Goal: Information Seeking & Learning: Get advice/opinions

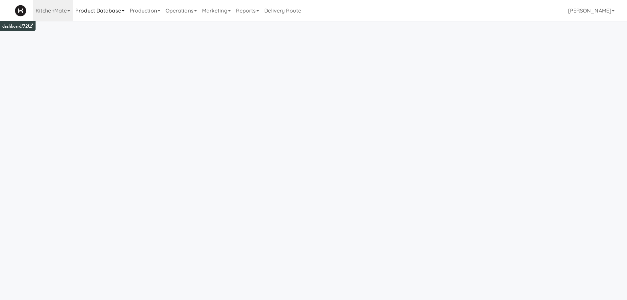
click at [103, 11] on link "Product Database" at bounding box center [100, 10] width 54 height 21
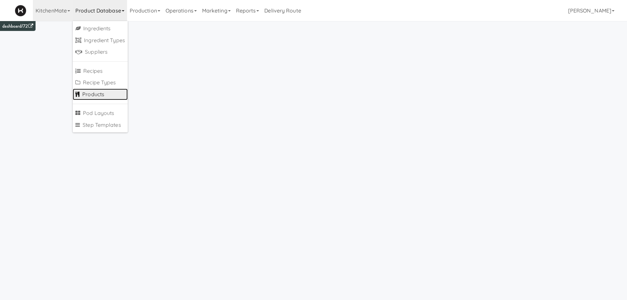
click at [96, 94] on link "Products" at bounding box center [100, 95] width 55 height 12
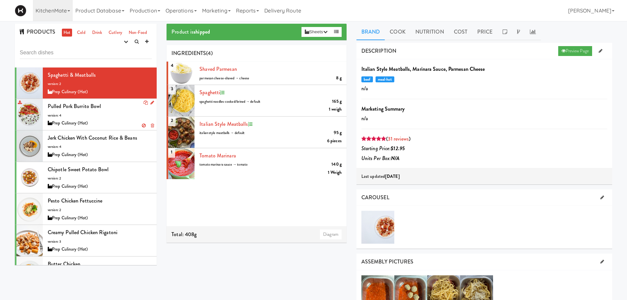
click at [107, 122] on div "Prep Culinary (Hot)" at bounding box center [100, 123] width 104 height 8
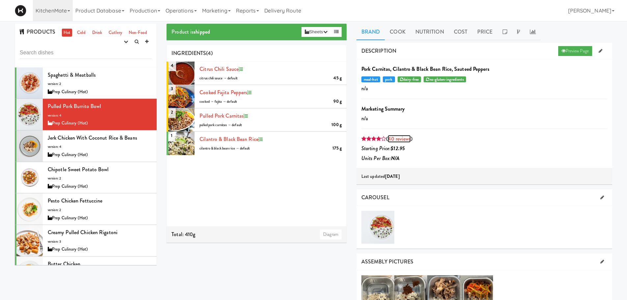
click at [399, 140] on link "40 reviews" at bounding box center [399, 139] width 23 height 8
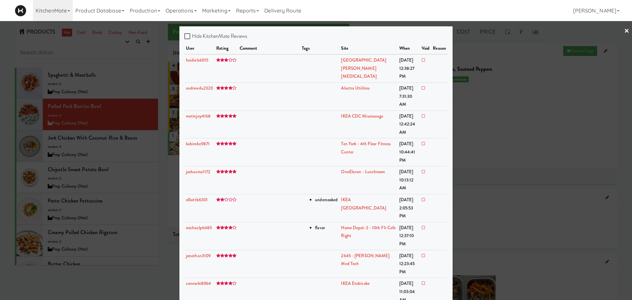
click at [101, 146] on div at bounding box center [316, 150] width 632 height 300
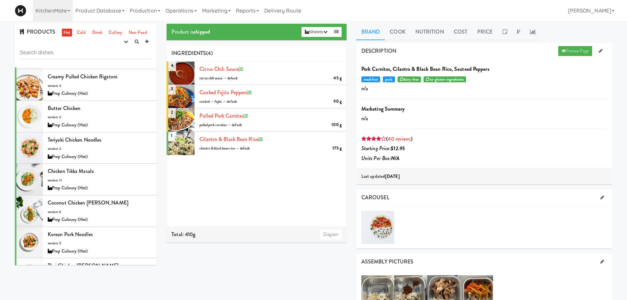
scroll to position [157, 0]
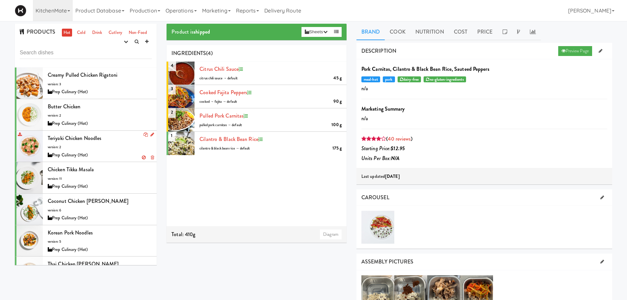
click at [130, 148] on div "Teriyaki Chicken Noodles version: 2 Prep Culinary (Hot)" at bounding box center [100, 146] width 104 height 26
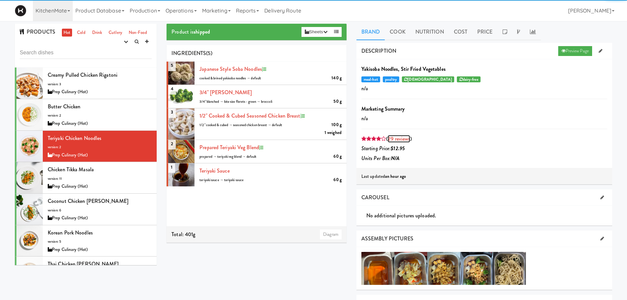
click at [398, 140] on link "29 reviews" at bounding box center [399, 139] width 22 height 8
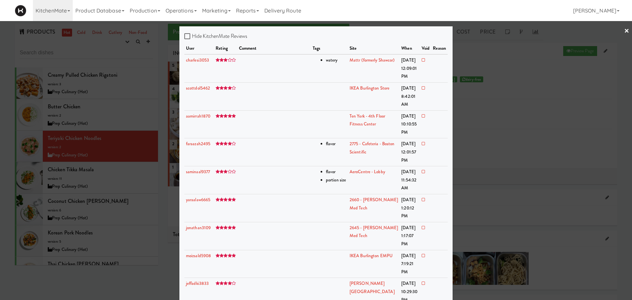
click at [520, 112] on div at bounding box center [316, 150] width 632 height 300
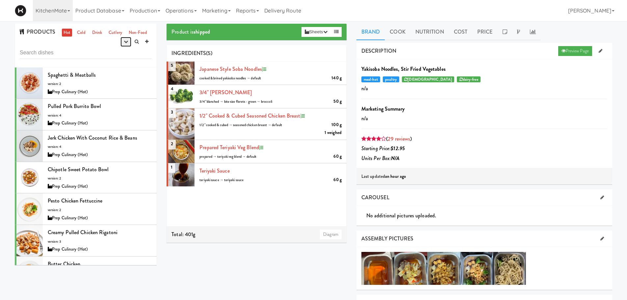
click at [126, 43] on icon "button" at bounding box center [126, 42] width 4 height 4
click at [118, 75] on link "shipped" at bounding box center [105, 78] width 53 height 12
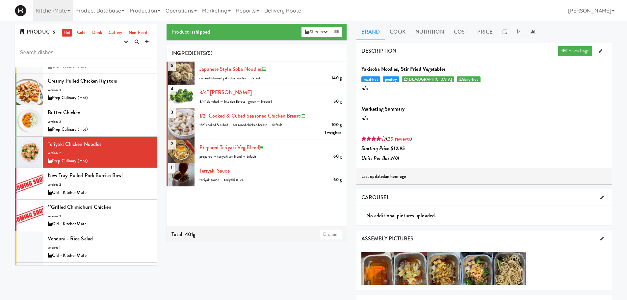
scroll to position [86, 0]
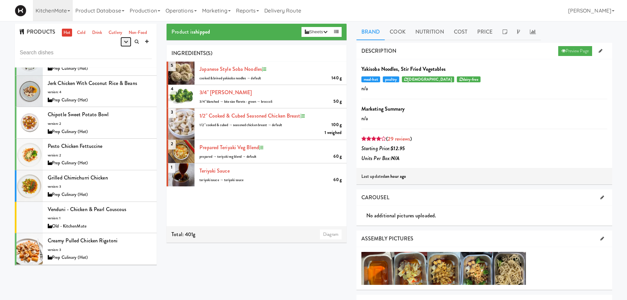
click at [122, 44] on button "button" at bounding box center [125, 42] width 11 height 10
click at [108, 77] on link "shipped" at bounding box center [105, 78] width 53 height 12
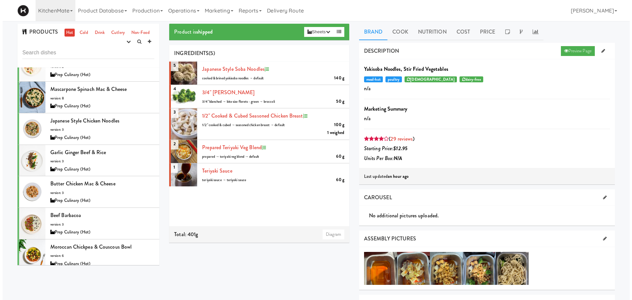
scroll to position [369, 0]
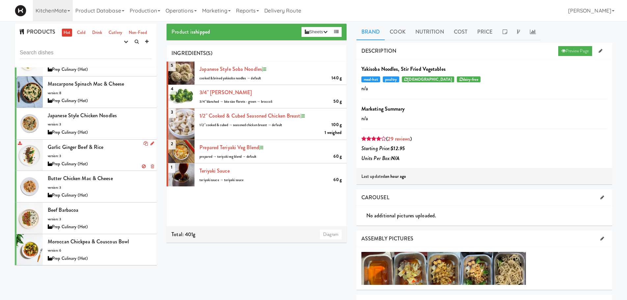
click at [99, 161] on div "Prep Culinary (Hot)" at bounding box center [100, 164] width 104 height 8
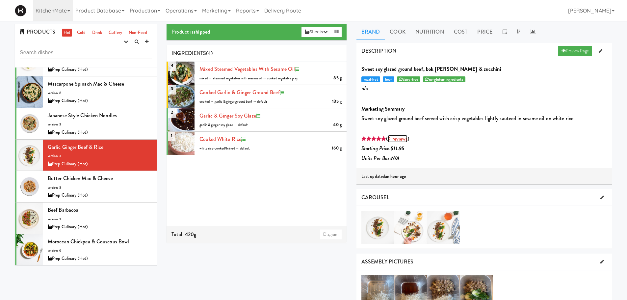
click at [390, 139] on link "9 reviews" at bounding box center [398, 139] width 20 height 8
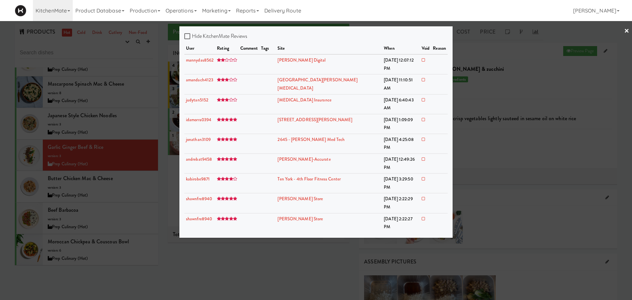
click at [112, 215] on div at bounding box center [316, 150] width 632 height 300
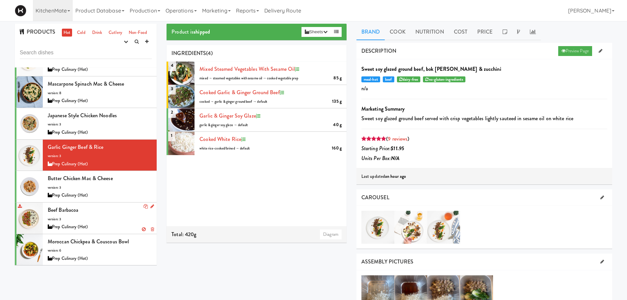
click at [108, 217] on div "Beef Barbacoa version: 3 Prep Culinary (Hot)" at bounding box center [100, 218] width 104 height 26
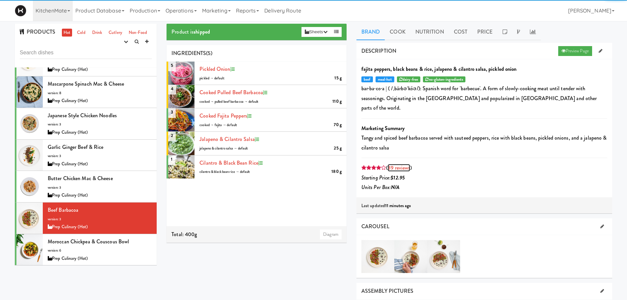
click at [403, 164] on link "39 reviews" at bounding box center [399, 168] width 22 height 8
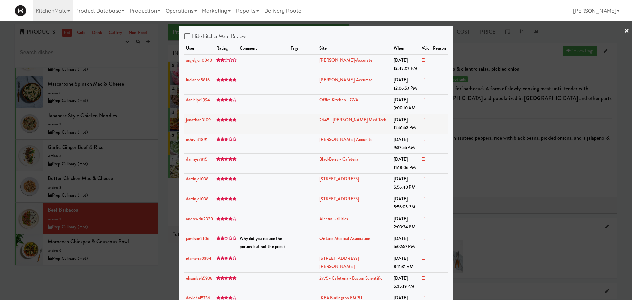
click at [289, 125] on td at bounding box center [263, 124] width 51 height 20
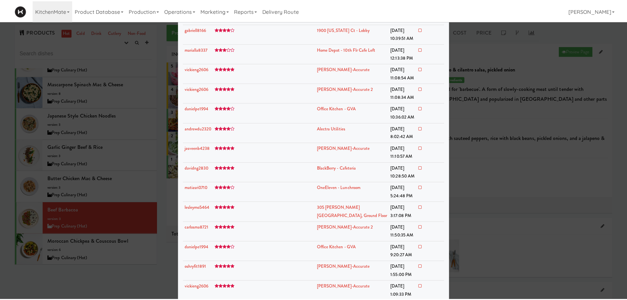
scroll to position [544, 0]
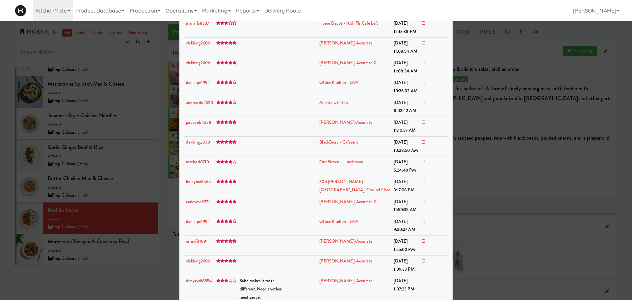
click at [124, 257] on div at bounding box center [316, 150] width 632 height 300
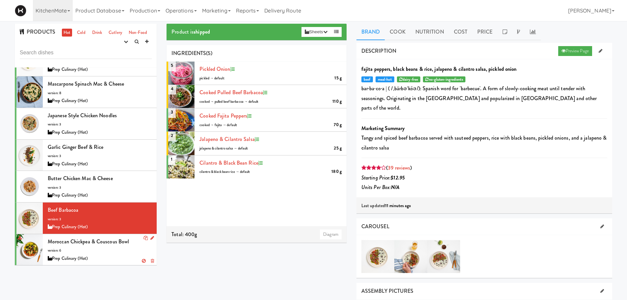
click at [135, 256] on div "Prep Culinary (Hot)" at bounding box center [100, 258] width 104 height 8
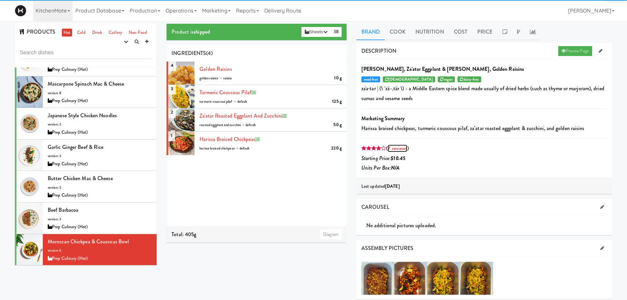
click at [399, 151] on link "7 reviews" at bounding box center [397, 149] width 19 height 8
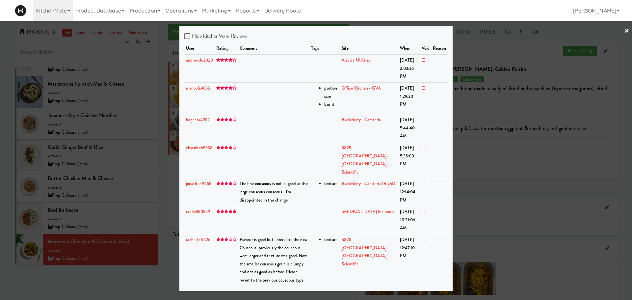
click at [168, 250] on div at bounding box center [316, 150] width 632 height 300
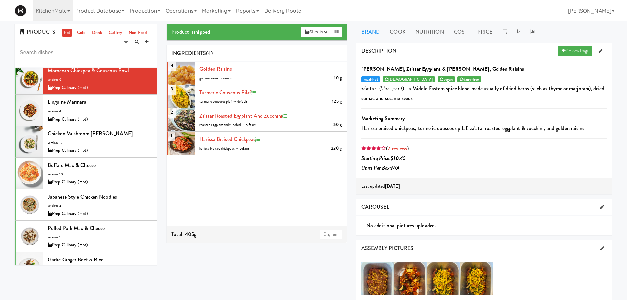
scroll to position [566, 0]
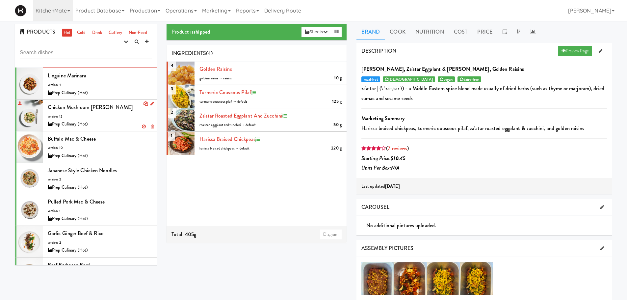
click at [126, 119] on div "Chicken Mushroom [PERSON_NAME] version: 12 Prep Culinary (Hot)" at bounding box center [100, 115] width 104 height 26
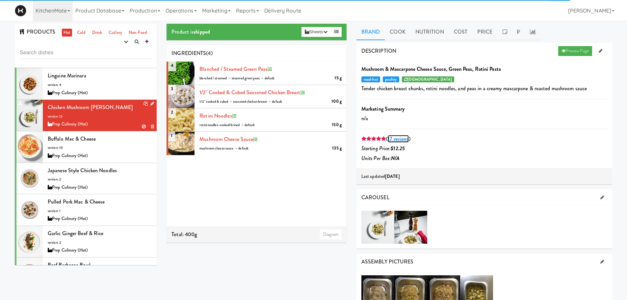
click at [396, 136] on link "17 reviews" at bounding box center [398, 139] width 21 height 8
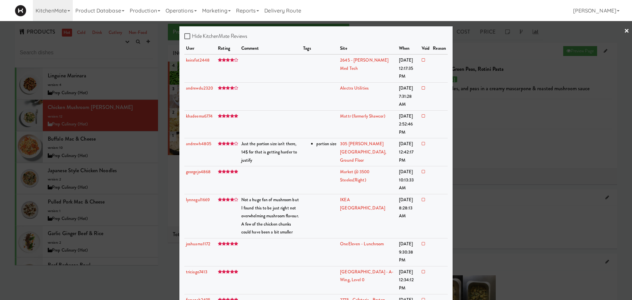
click at [134, 199] on div at bounding box center [316, 150] width 632 height 300
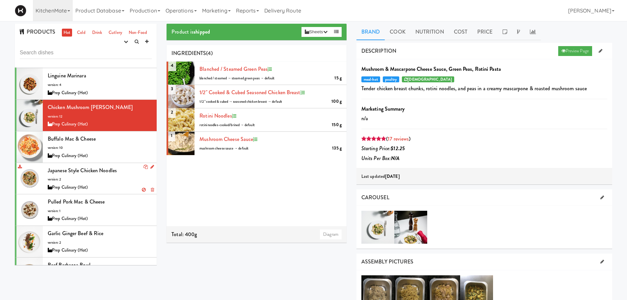
click at [112, 177] on div "Japanese Style Chicken Noodles version: 2 Prep Culinary (Hot)" at bounding box center [100, 179] width 104 height 26
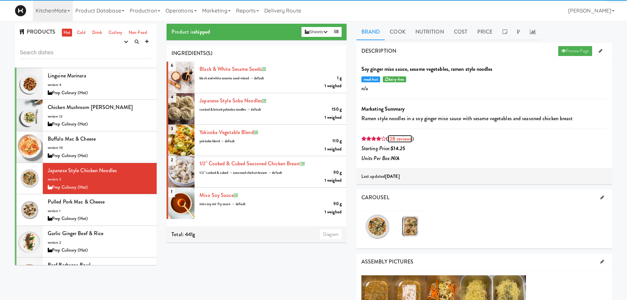
click at [397, 141] on link "128 reviews" at bounding box center [400, 139] width 24 height 8
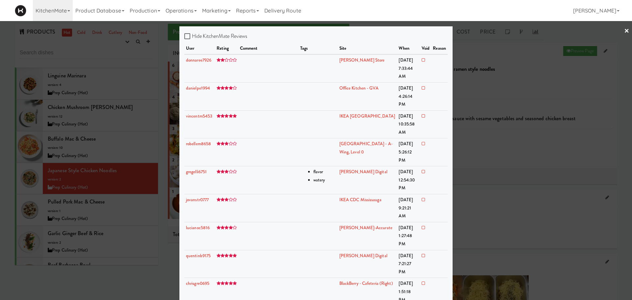
drag, startPoint x: 155, startPoint y: 203, endPoint x: 155, endPoint y: 217, distance: 13.5
click at [155, 217] on div at bounding box center [316, 150] width 632 height 300
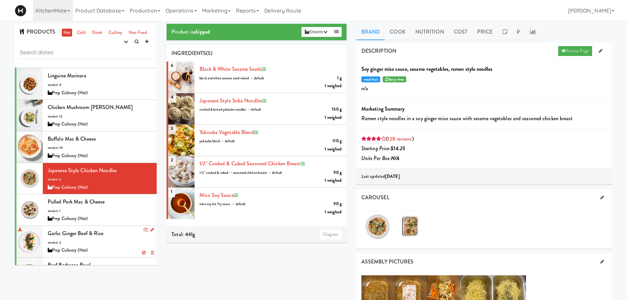
click at [133, 236] on div "Garlic Ginger Beef & Rice version: 2 Prep Culinary (Hot)" at bounding box center [100, 241] width 104 height 26
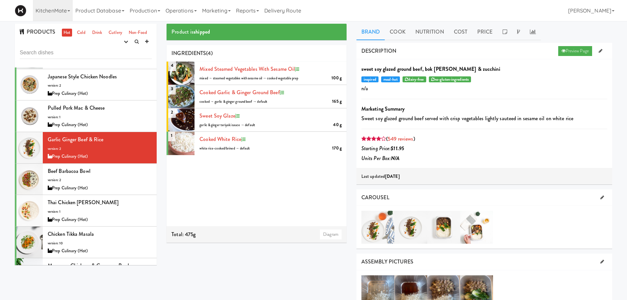
scroll to position [665, 0]
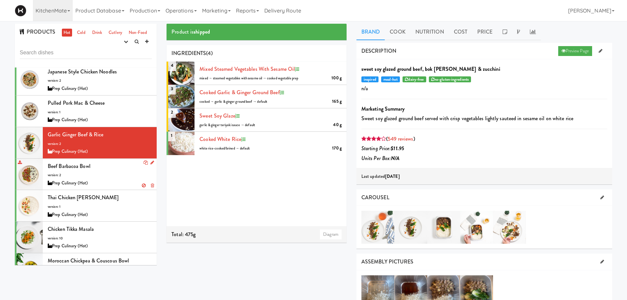
click at [109, 174] on div "Beef Barbacoa Bowl version: 2 Prep Culinary (Hot)" at bounding box center [100, 174] width 104 height 26
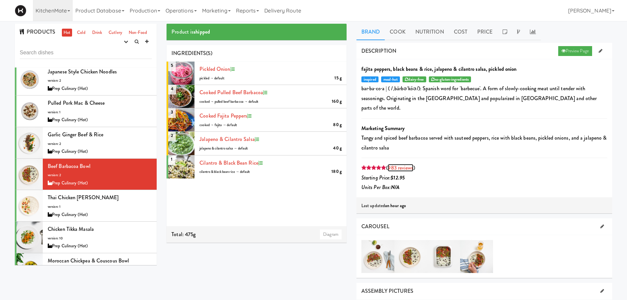
click at [403, 164] on link "983 reviews" at bounding box center [400, 168] width 25 height 8
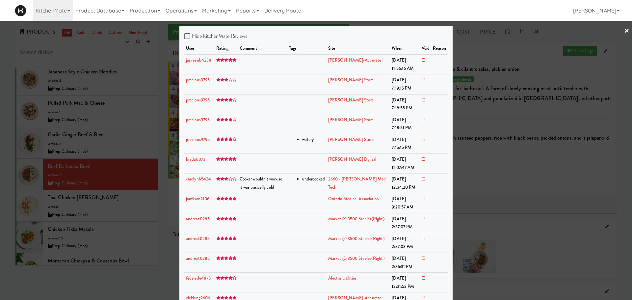
click at [156, 213] on div at bounding box center [316, 150] width 632 height 300
